Goal: Find specific page/section: Find specific page/section

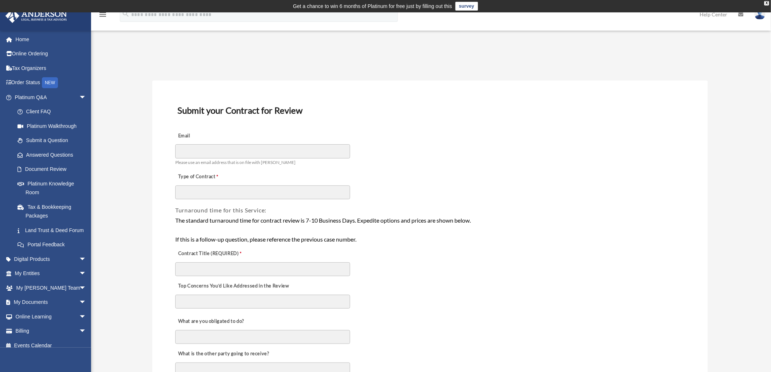
click at [79, 309] on span "arrow_drop_down" at bounding box center [86, 302] width 15 height 15
click at [38, 319] on link "Box" at bounding box center [53, 316] width 87 height 15
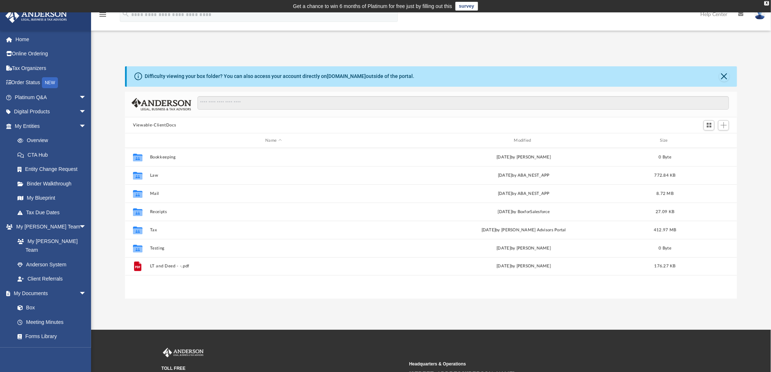
scroll to position [159, 606]
click at [114, 72] on div "Difficulty viewing your box folder? You can also access your account directly o…" at bounding box center [431, 182] width 680 height 233
click at [31, 40] on link "Home" at bounding box center [51, 39] width 92 height 15
